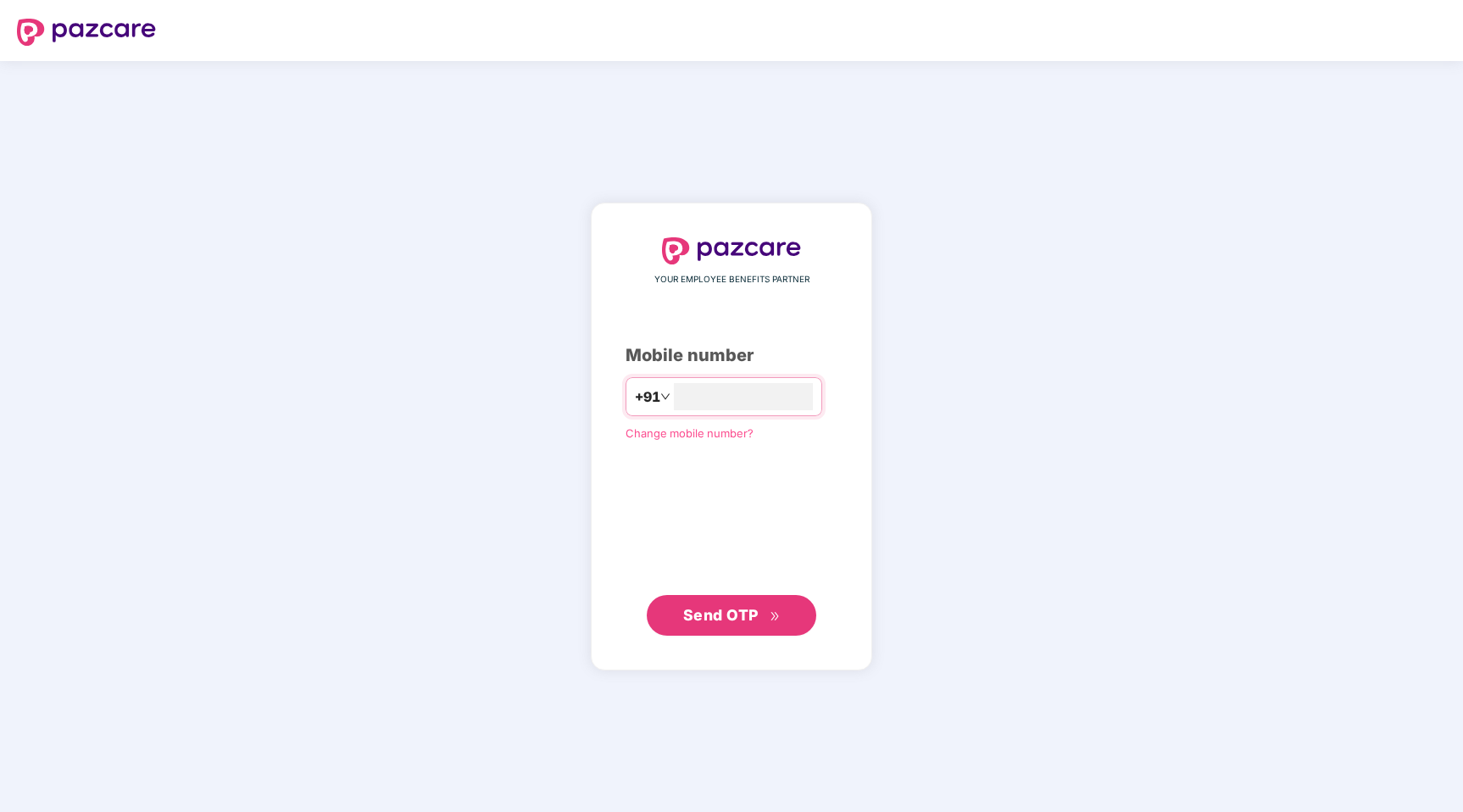
type input "**********"
click at [729, 618] on span "Send OTP" at bounding box center [721, 615] width 75 height 17
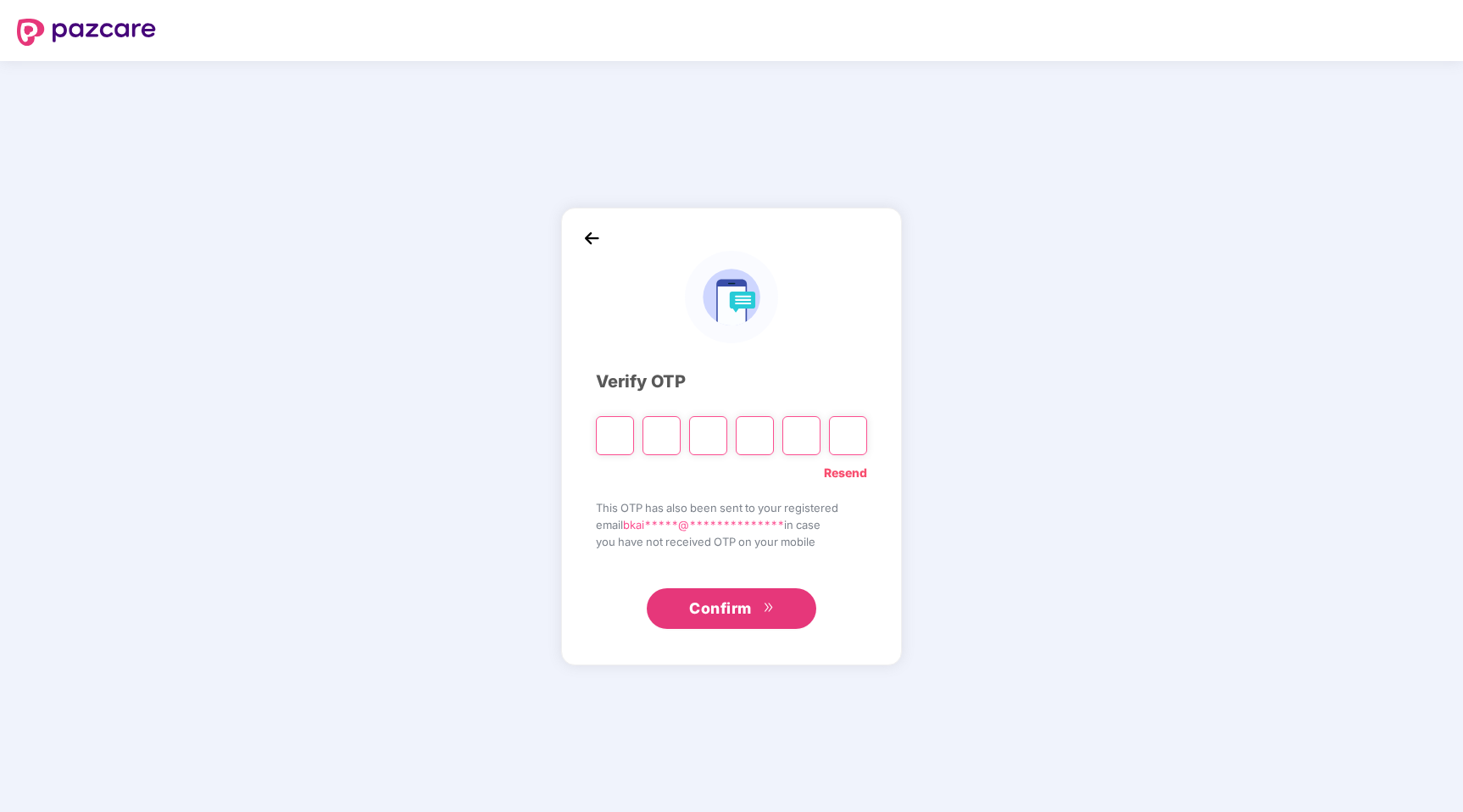
type input "*"
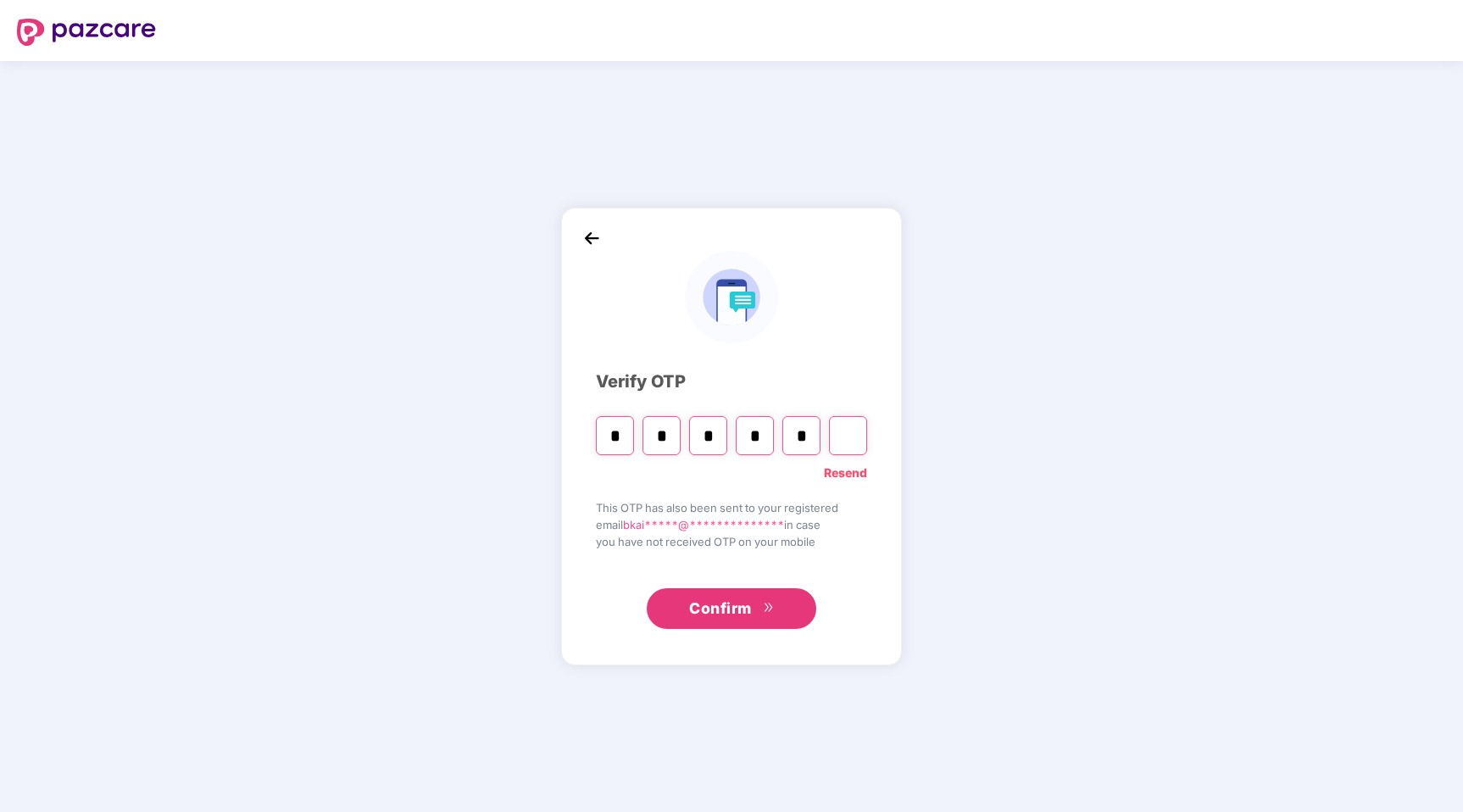
type input "*"
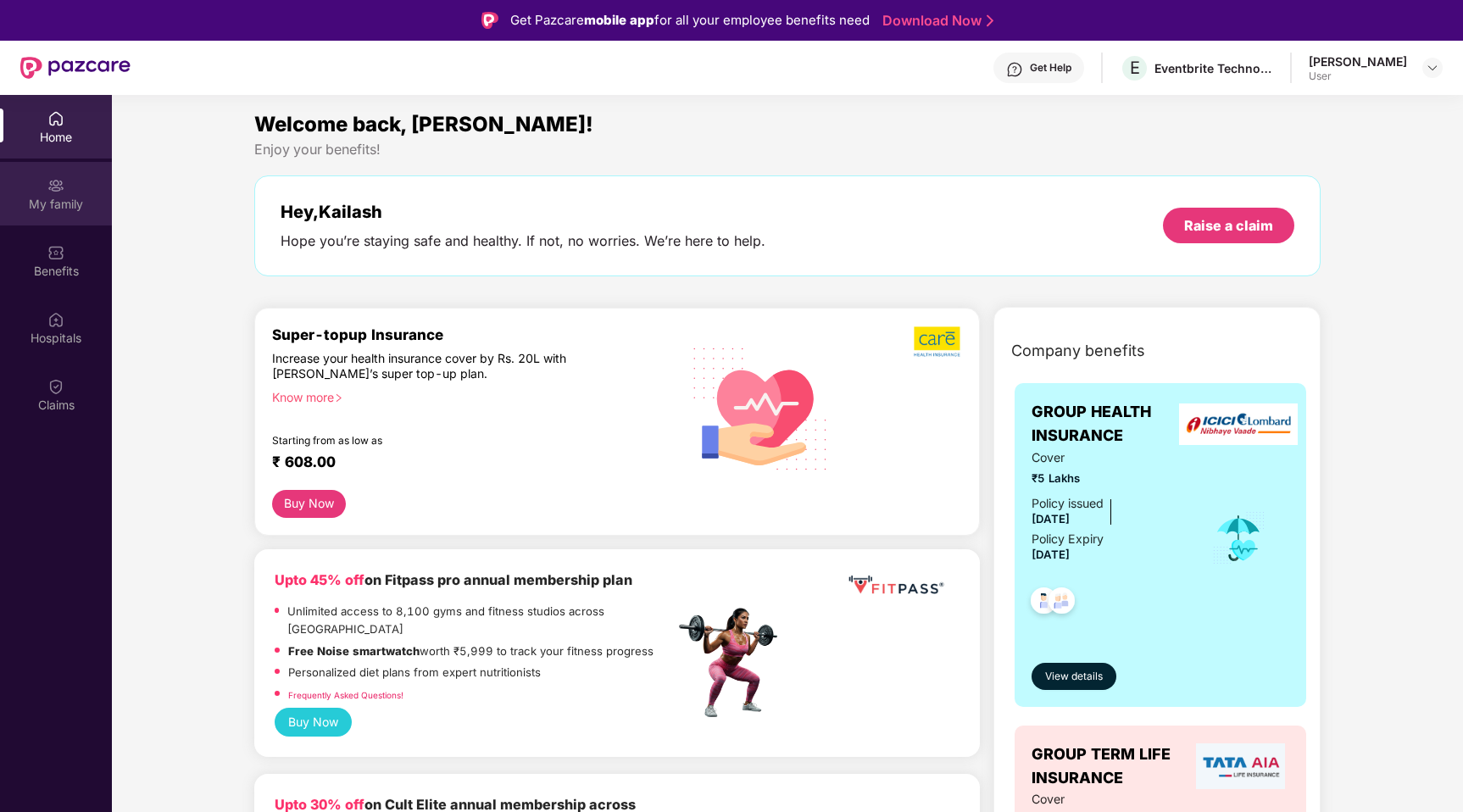
click at [65, 193] on div "My family" at bounding box center [56, 194] width 112 height 64
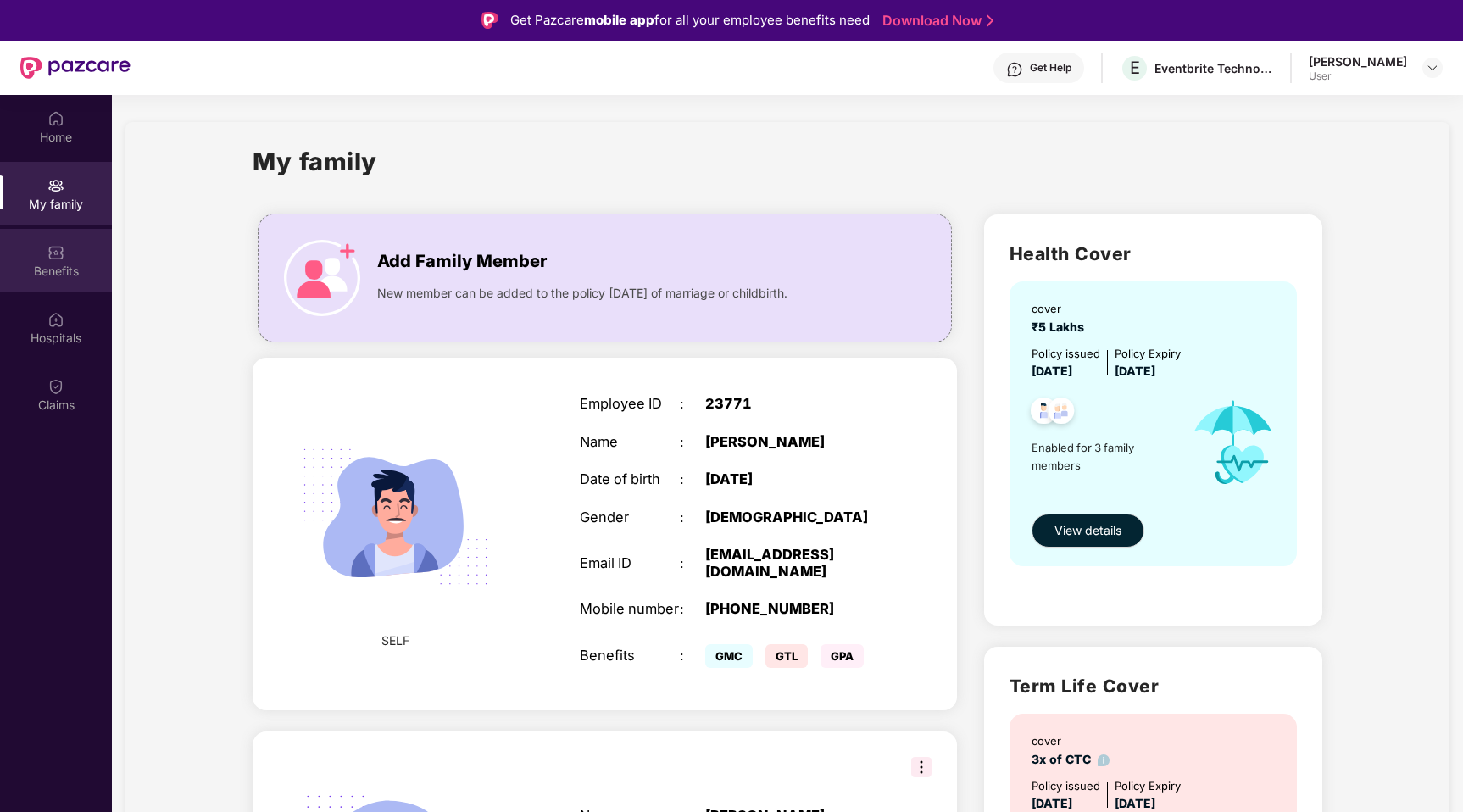
click at [69, 263] on div "Benefits" at bounding box center [56, 272] width 112 height 17
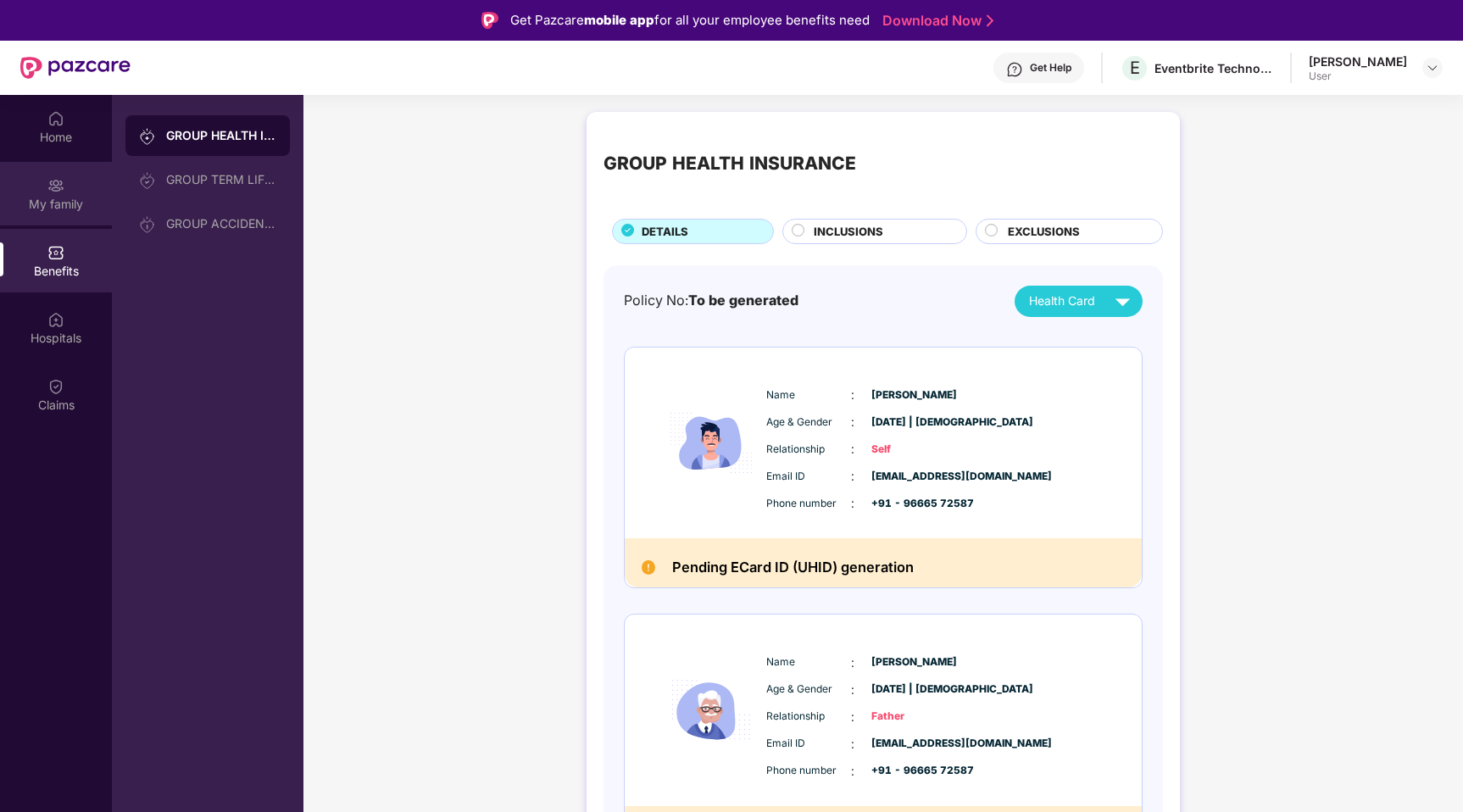
click at [60, 193] on img at bounding box center [56, 186] width 17 height 17
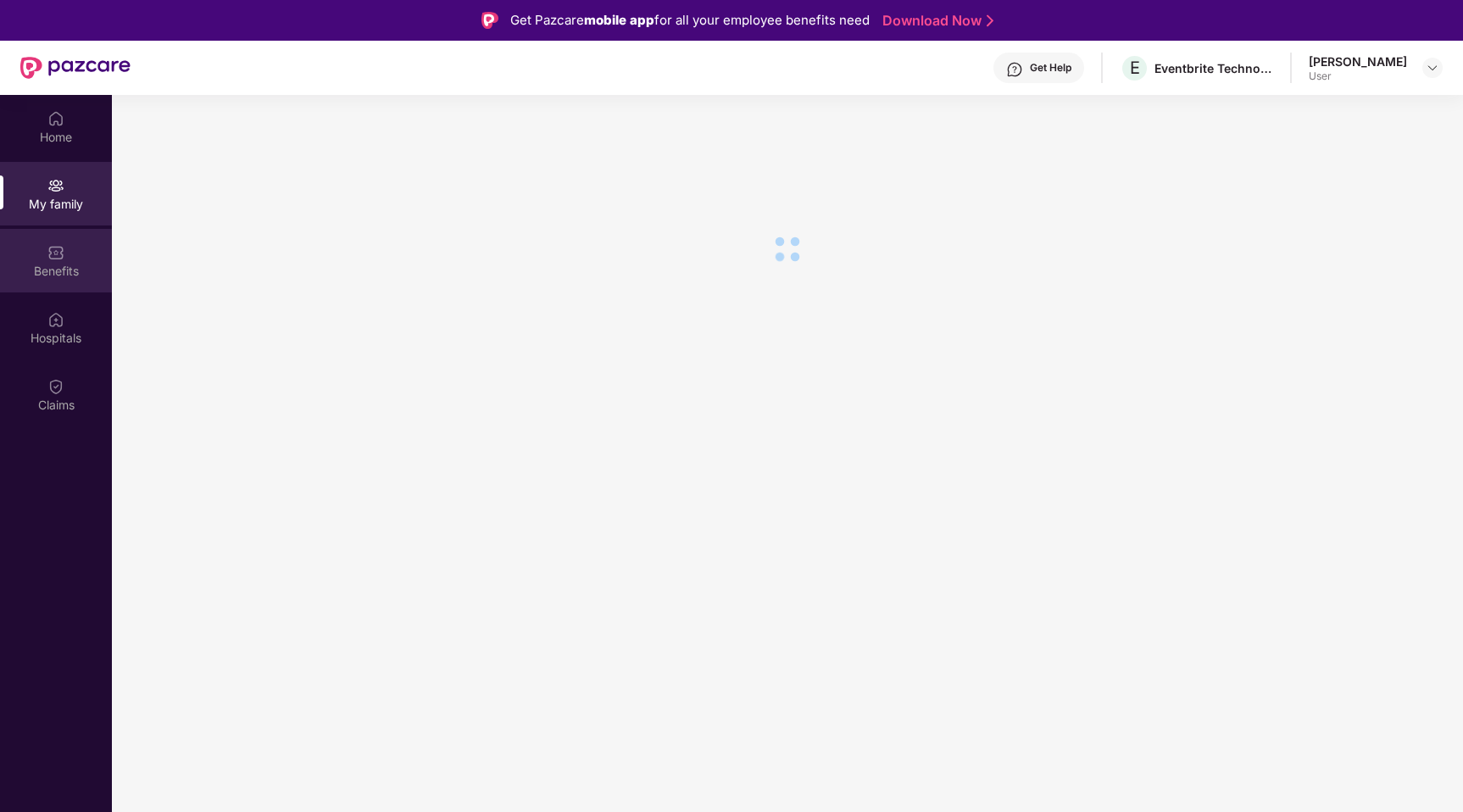
click at [67, 258] on div "Benefits" at bounding box center [56, 260] width 112 height 64
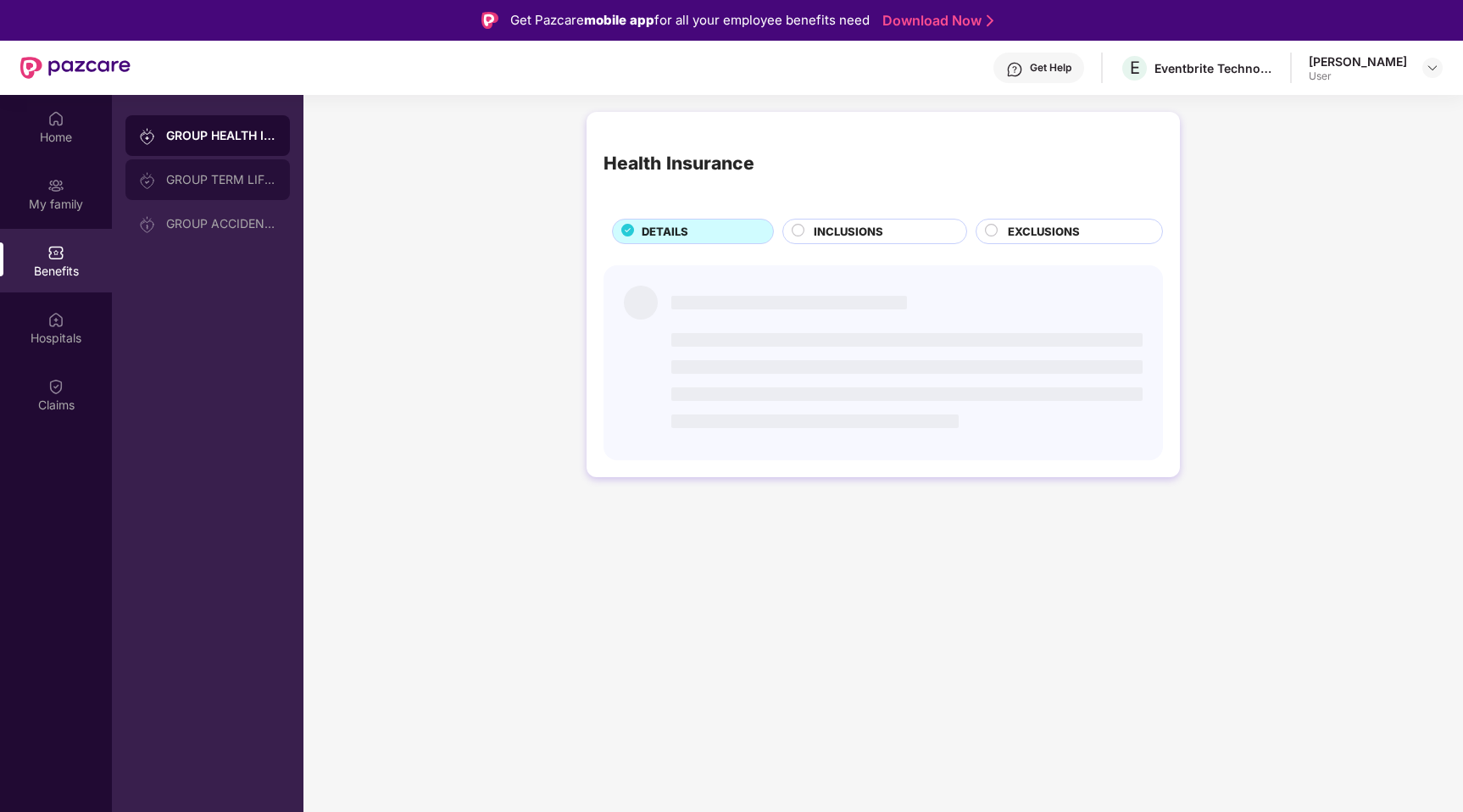
click at [219, 186] on div "GROUP TERM LIFE INSURANCE" at bounding box center [221, 179] width 110 height 14
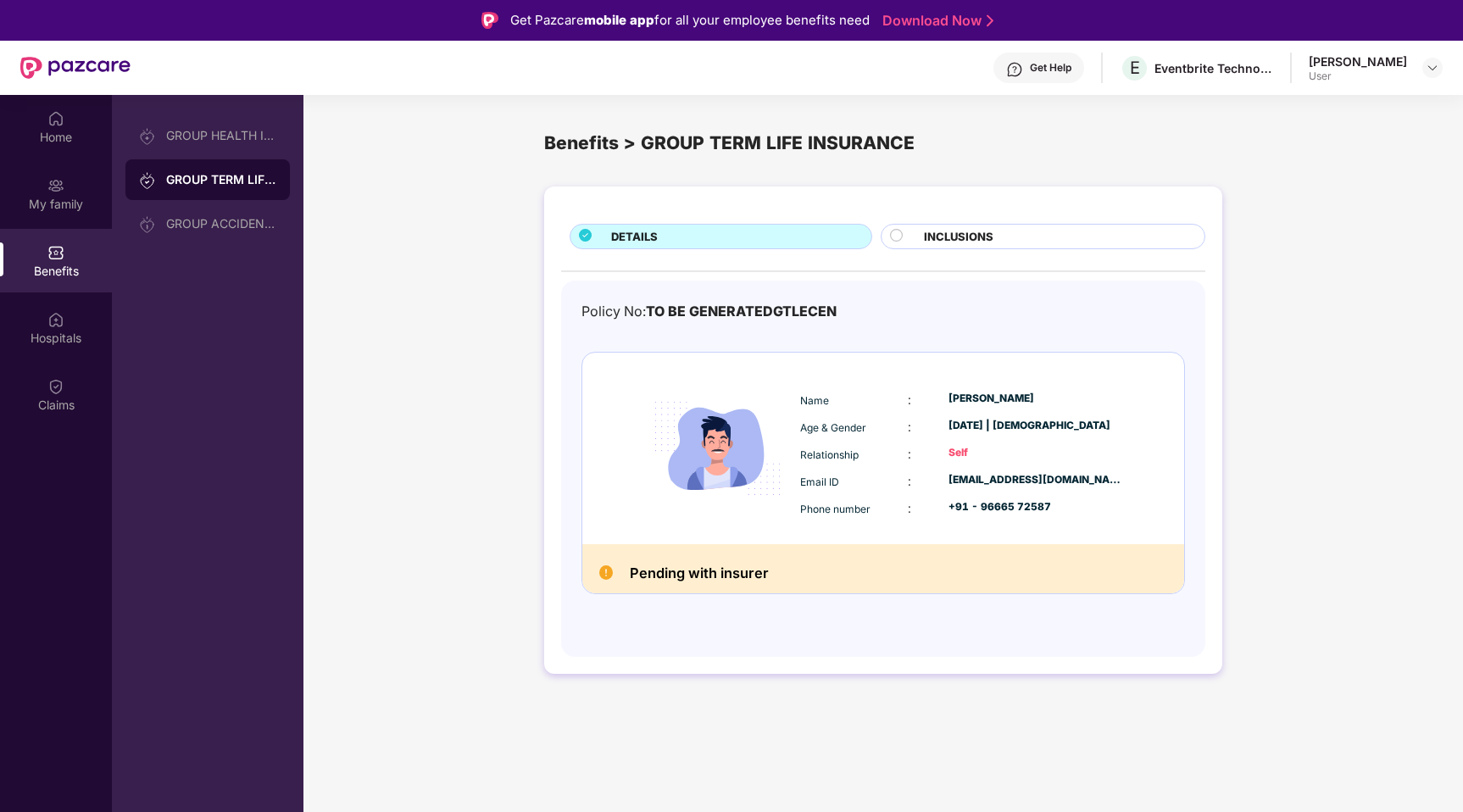
click at [1042, 235] on div "INCLUSIONS" at bounding box center [1055, 237] width 281 height 20
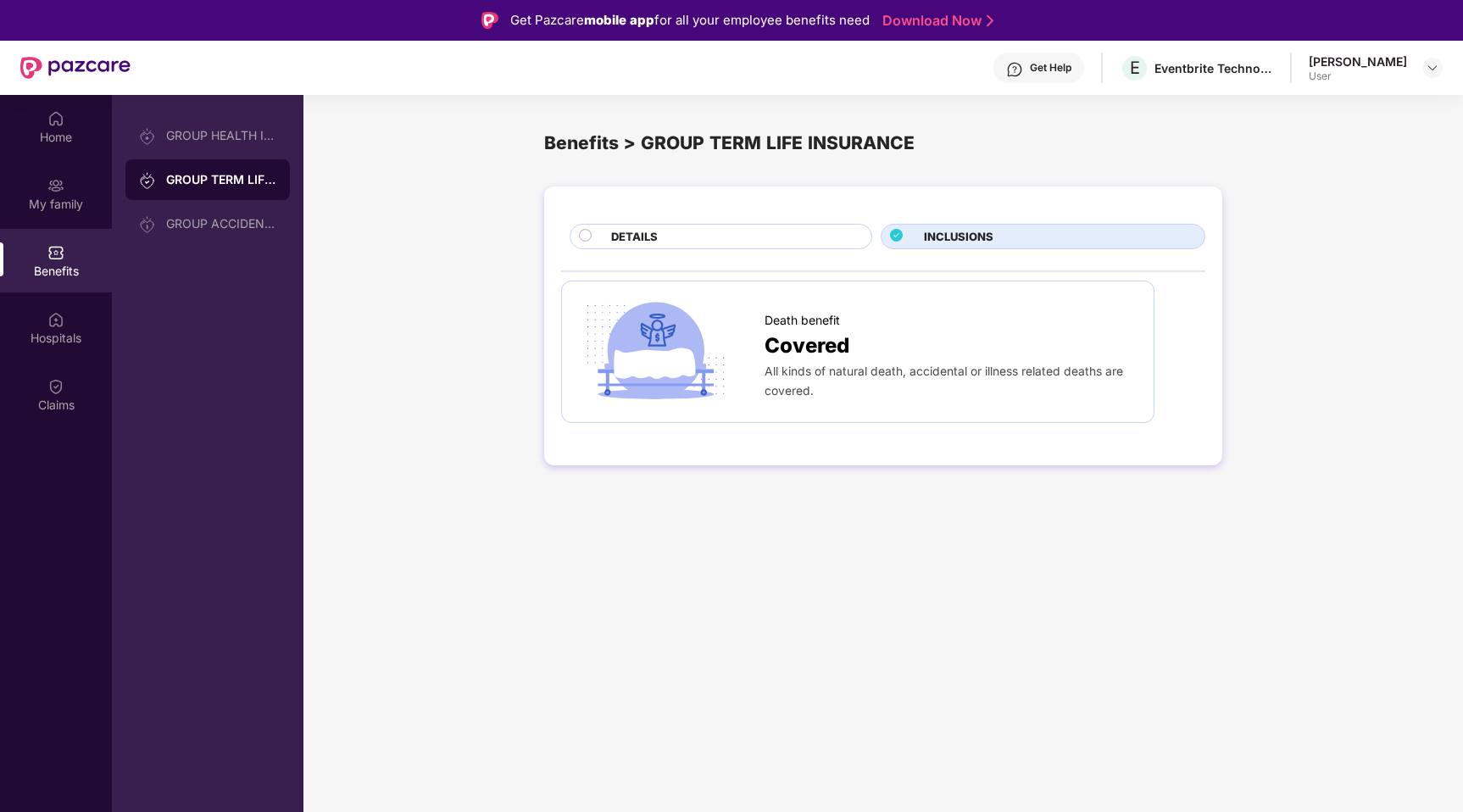
click at [761, 241] on div "DETAILS" at bounding box center [733, 237] width 260 height 20
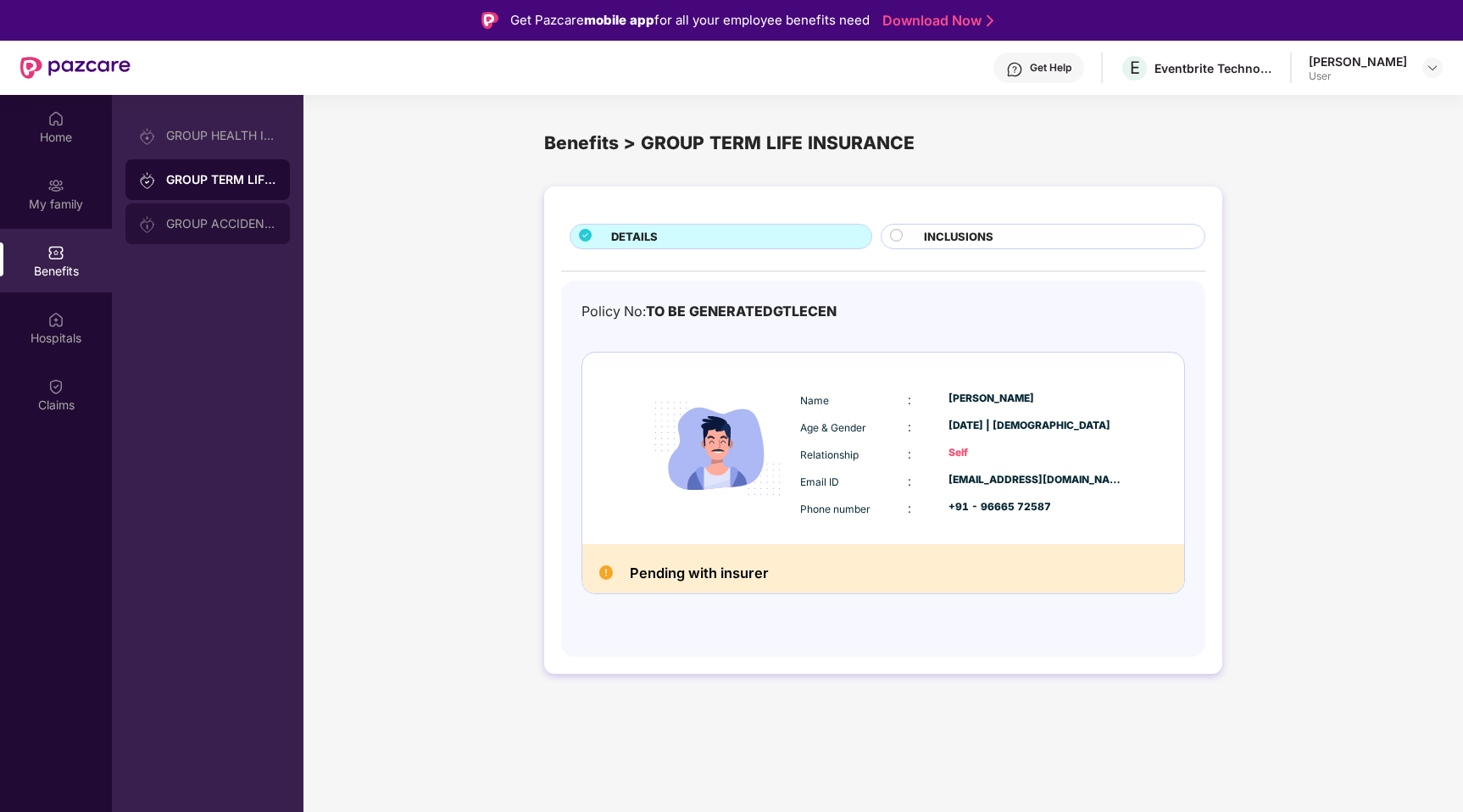
click at [236, 219] on div "GROUP ACCIDENTAL INSURANCE" at bounding box center [221, 224] width 110 height 14
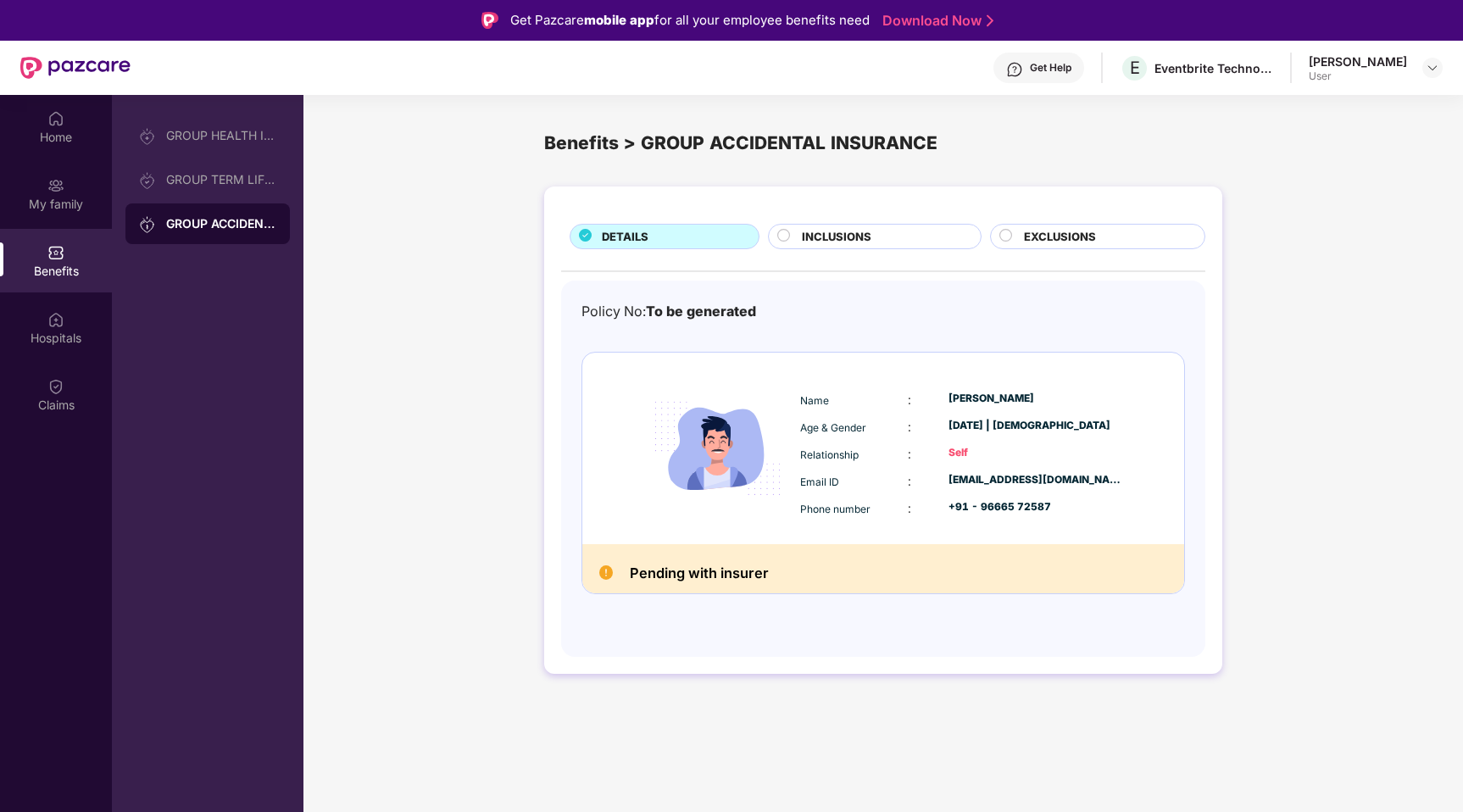
click at [906, 229] on div "INCLUSIONS" at bounding box center [882, 237] width 178 height 20
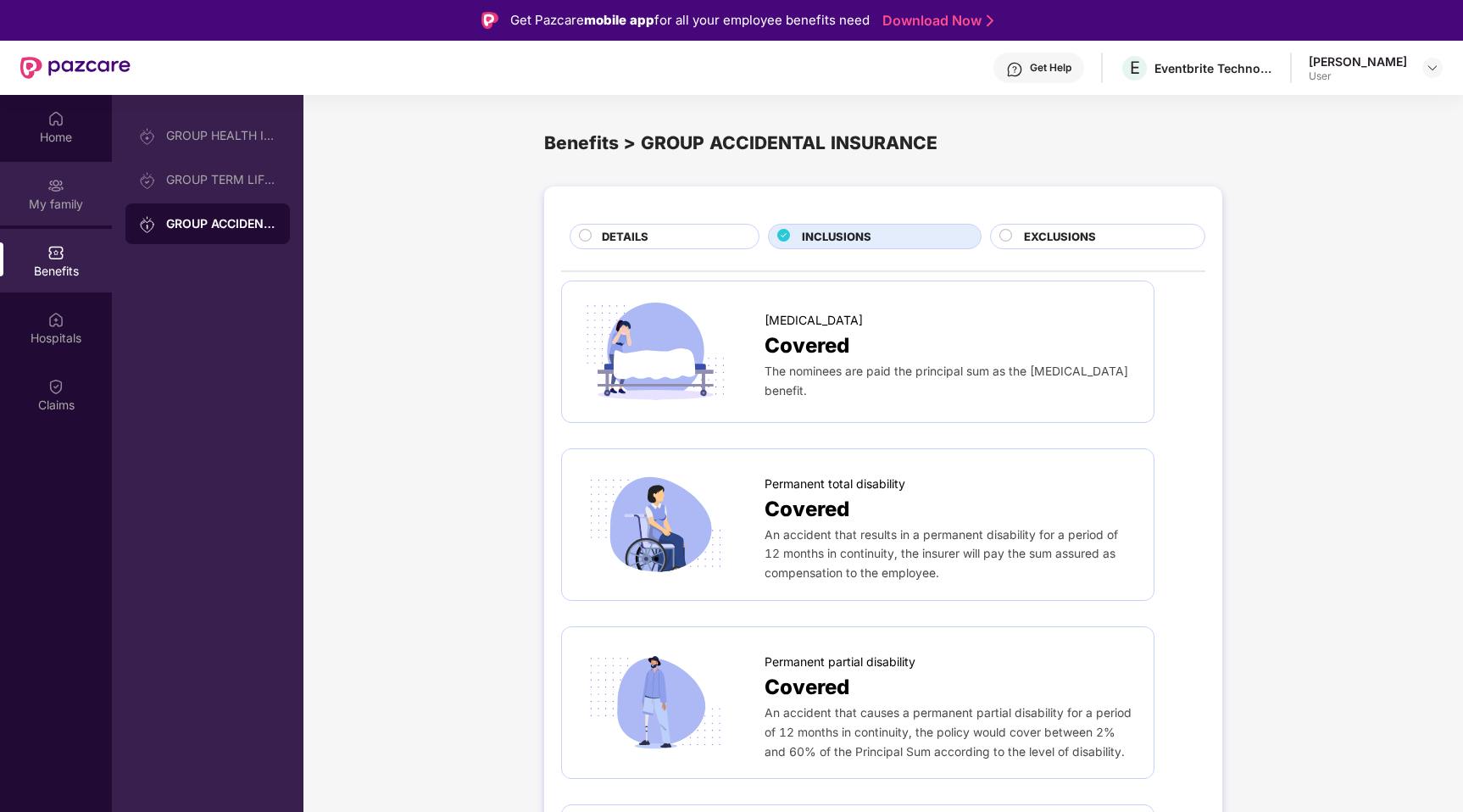
click at [42, 172] on div "My family" at bounding box center [56, 194] width 112 height 64
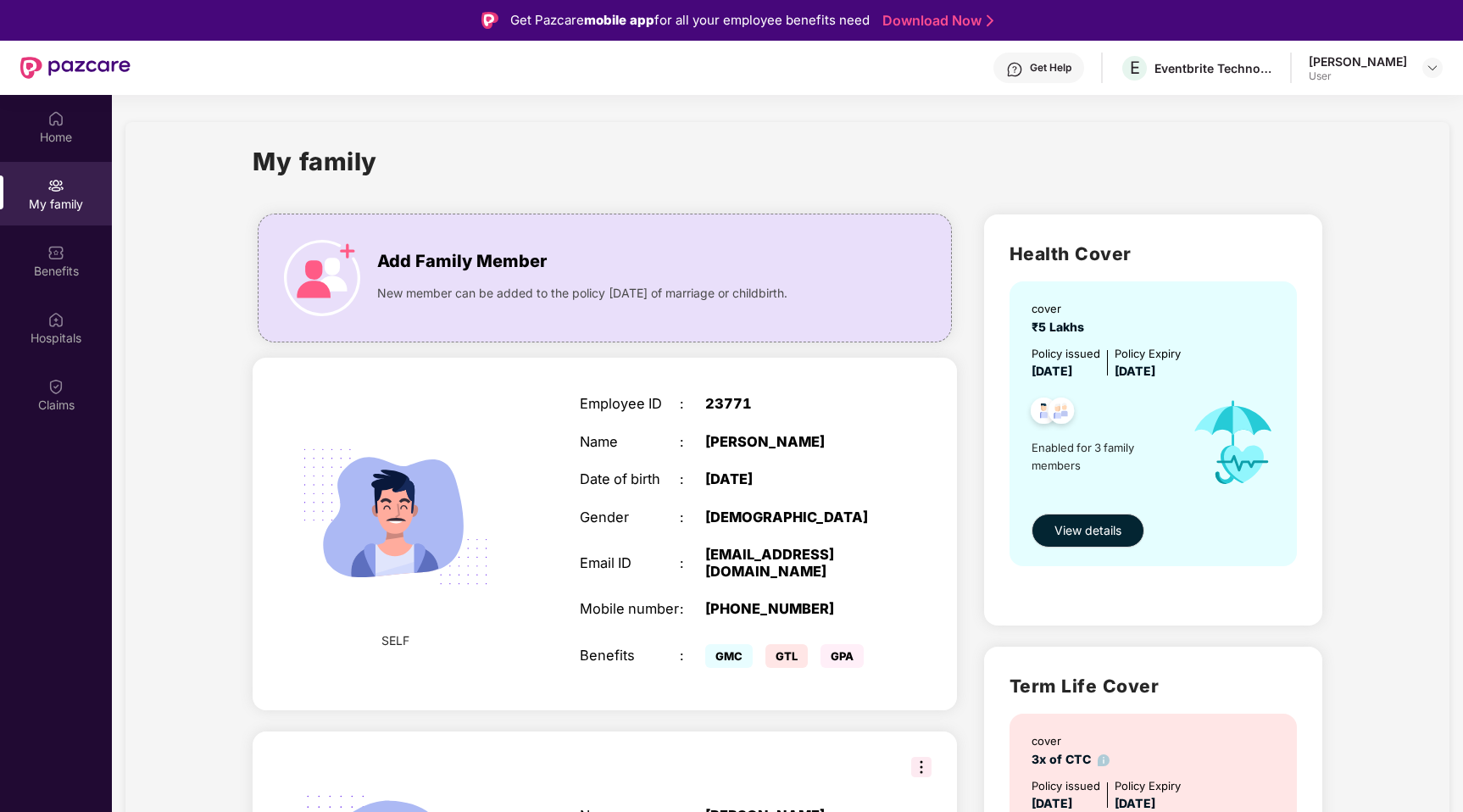
drag, startPoint x: 1213, startPoint y: 369, endPoint x: 1097, endPoint y: 367, distance: 116.0
click at [1097, 367] on div "Policy issued [DATE] Policy Expiry [DATE]" at bounding box center [1155, 364] width 247 height 37
click at [1395, 382] on div "My family Add Family Member New member can be added to the policy [DATE] of mar…" at bounding box center [787, 827] width 1324 height 1410
